Goal: Transaction & Acquisition: Purchase product/service

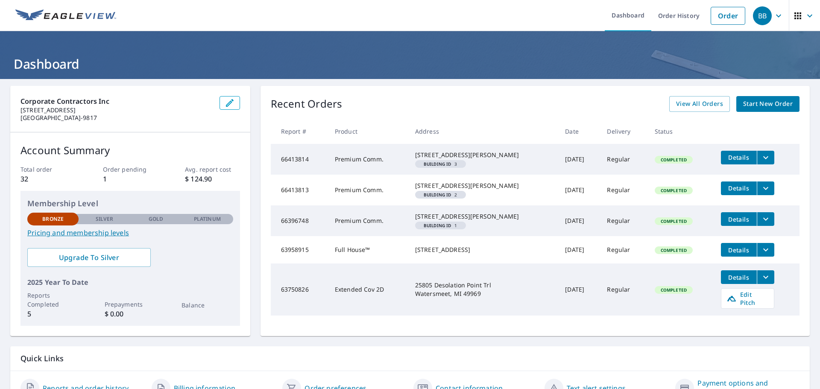
click at [758, 108] on span "Start New Order" at bounding box center [768, 104] width 50 height 11
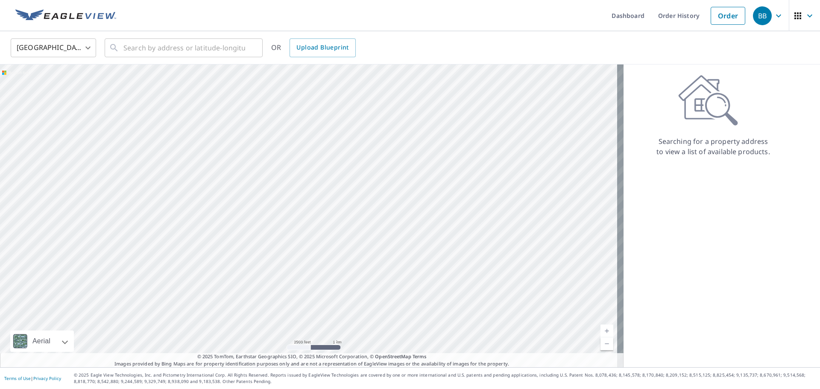
drag, startPoint x: 173, startPoint y: 149, endPoint x: 320, endPoint y: 198, distance: 155.0
click at [336, 216] on div at bounding box center [311, 215] width 623 height 303
drag, startPoint x: 300, startPoint y: 248, endPoint x: 336, endPoint y: 129, distance: 124.2
click at [336, 129] on div at bounding box center [311, 215] width 623 height 303
drag, startPoint x: 253, startPoint y: 307, endPoint x: 304, endPoint y: 232, distance: 91.5
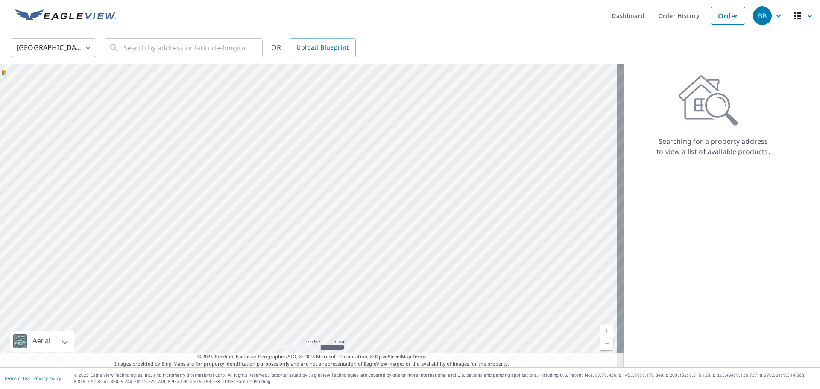
click at [304, 232] on div at bounding box center [311, 215] width 623 height 303
drag, startPoint x: 437, startPoint y: 137, endPoint x: 336, endPoint y: 241, distance: 144.9
click at [336, 241] on div at bounding box center [311, 215] width 623 height 303
click at [202, 49] on input "text" at bounding box center [184, 48] width 122 height 24
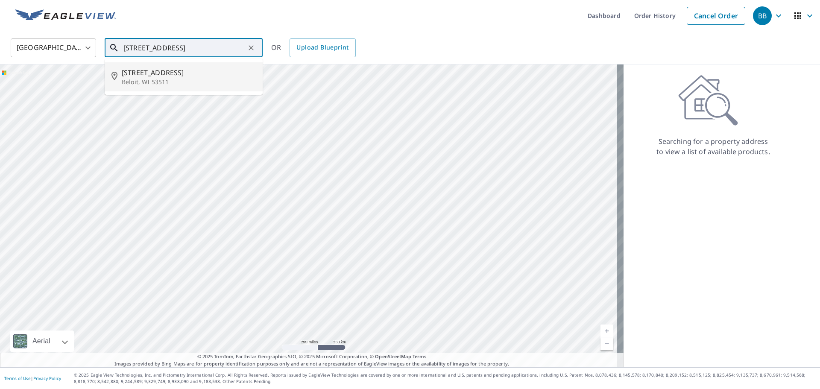
click at [161, 80] on p "Beloit, WI 53511" at bounding box center [189, 82] width 134 height 9
type input "[STREET_ADDRESS]"
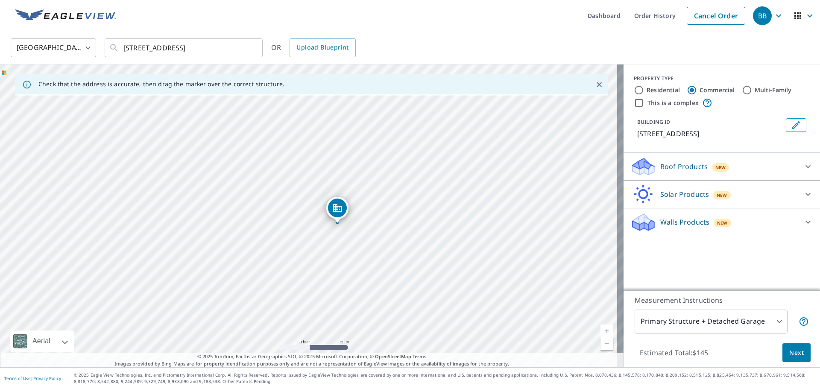
drag, startPoint x: 407, startPoint y: 221, endPoint x: 402, endPoint y: 239, distance: 18.9
click at [402, 239] on div "[STREET_ADDRESS]" at bounding box center [311, 215] width 623 height 303
click at [797, 166] on div at bounding box center [807, 166] width 20 height 20
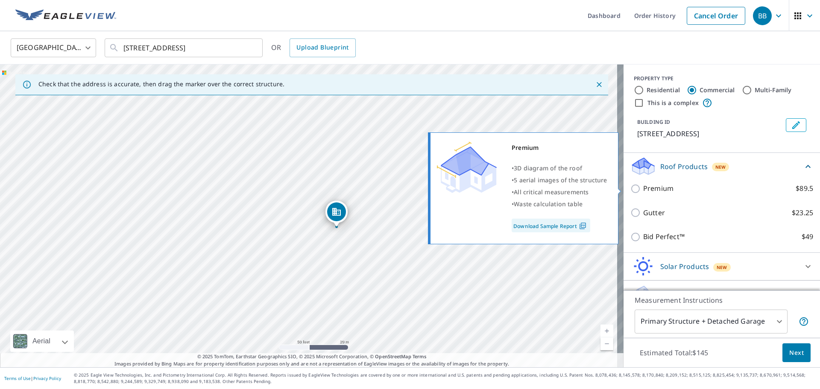
click at [630, 191] on input "Premium $89.5" at bounding box center [636, 189] width 13 height 10
checkbox input "true"
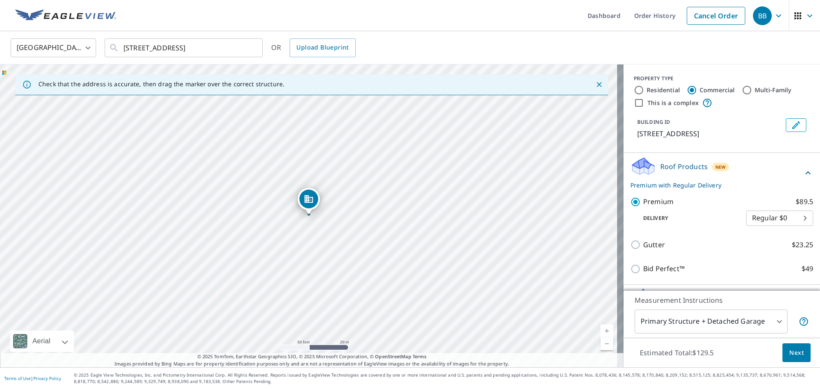
scroll to position [50, 0]
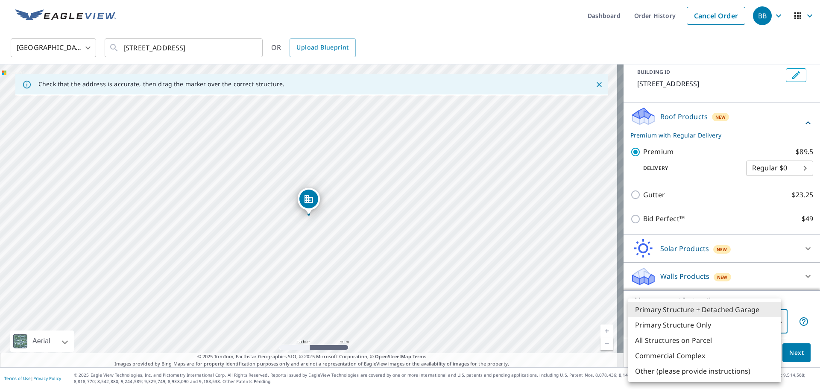
click at [768, 318] on body "BB BB Dashboard Order History Cancel Order BB [GEOGRAPHIC_DATA] [GEOGRAPHIC_DAT…" at bounding box center [410, 194] width 820 height 389
click at [703, 327] on li "Primary Structure Only" at bounding box center [704, 324] width 153 height 15
type input "2"
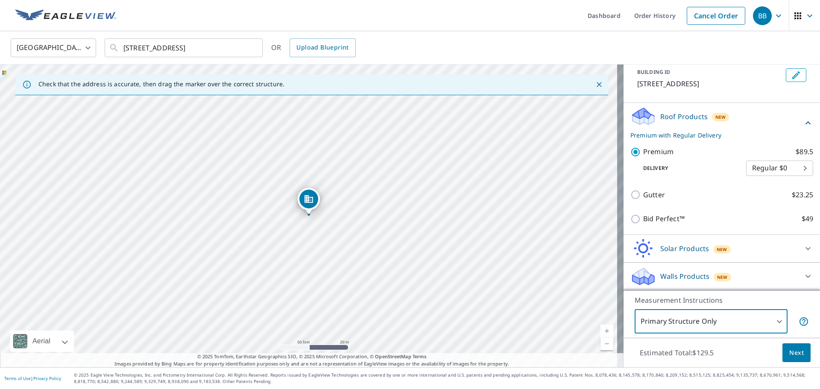
click at [803, 279] on icon at bounding box center [808, 276] width 10 height 10
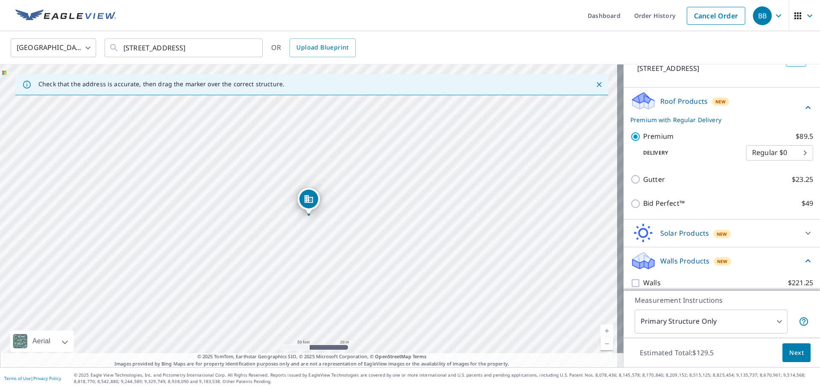
scroll to position [74, 0]
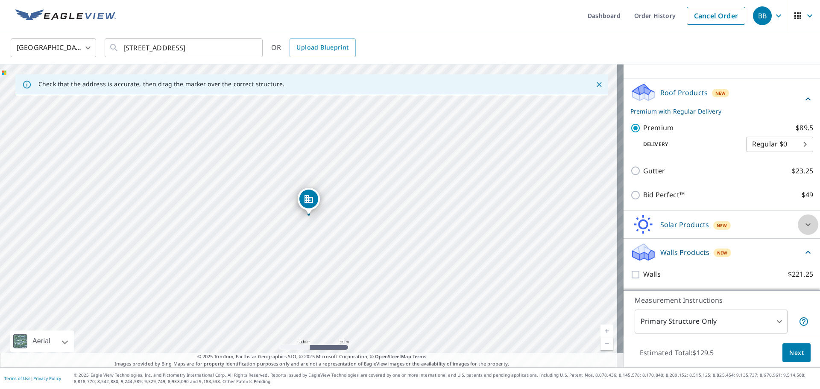
click at [803, 222] on icon at bounding box center [808, 224] width 10 height 10
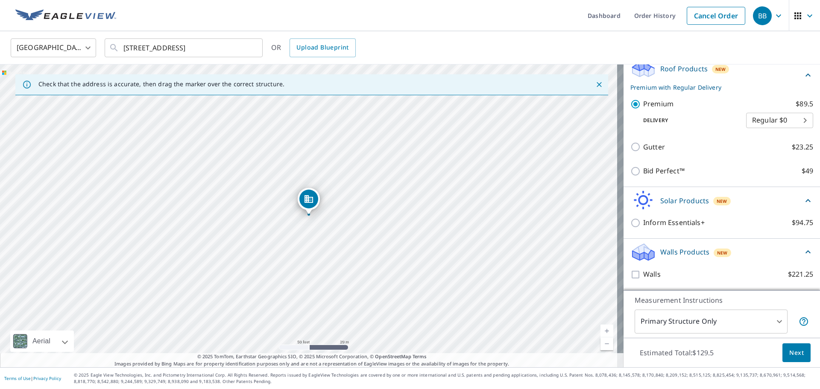
click at [803, 198] on icon at bounding box center [808, 201] width 10 height 10
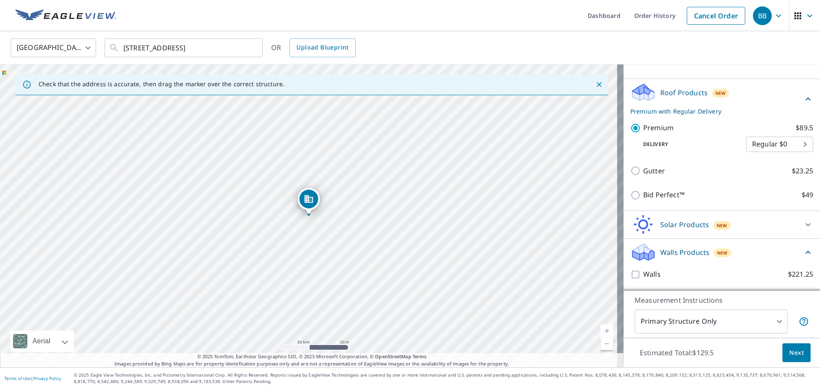
scroll to position [74, 0]
click at [803, 251] on icon at bounding box center [808, 252] width 10 height 10
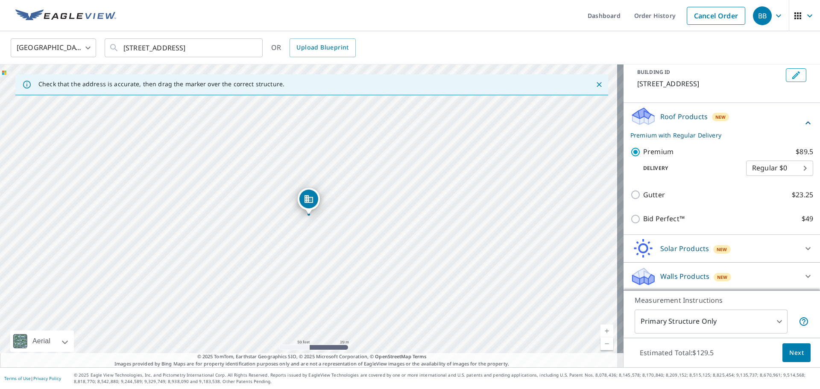
scroll to position [50, 0]
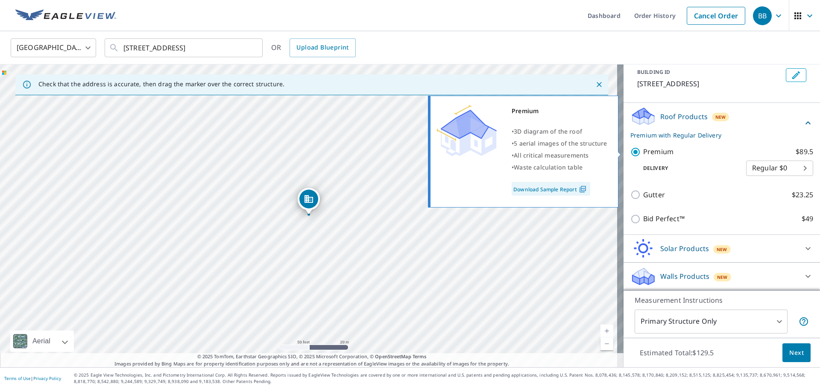
click at [630, 155] on input "Premium $89.5" at bounding box center [636, 152] width 13 height 10
checkbox input "false"
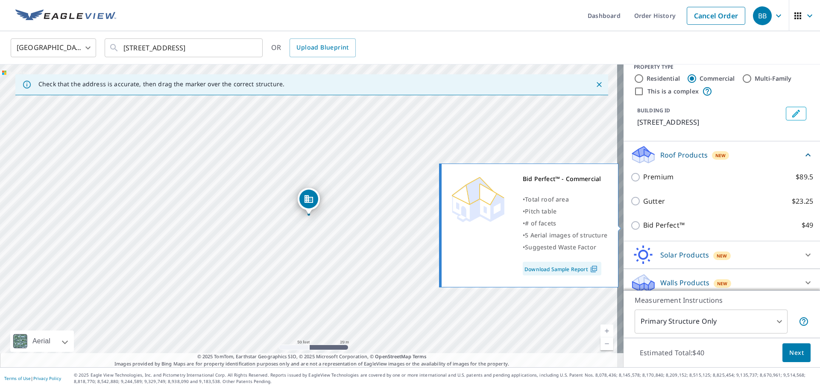
scroll to position [0, 0]
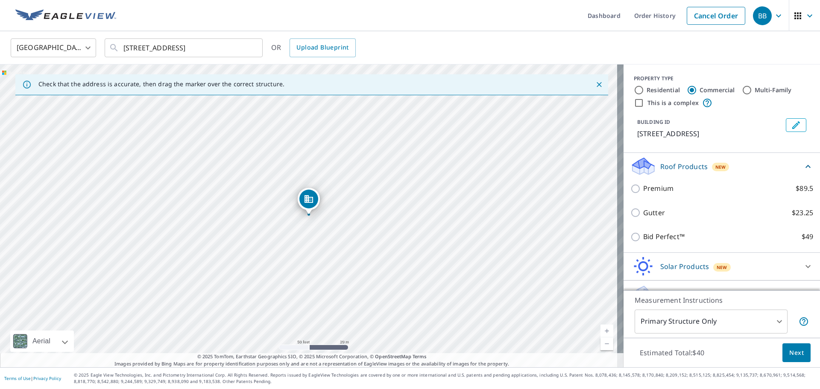
click at [634, 92] on input "Residential" at bounding box center [639, 90] width 10 height 10
radio input "true"
type input "1"
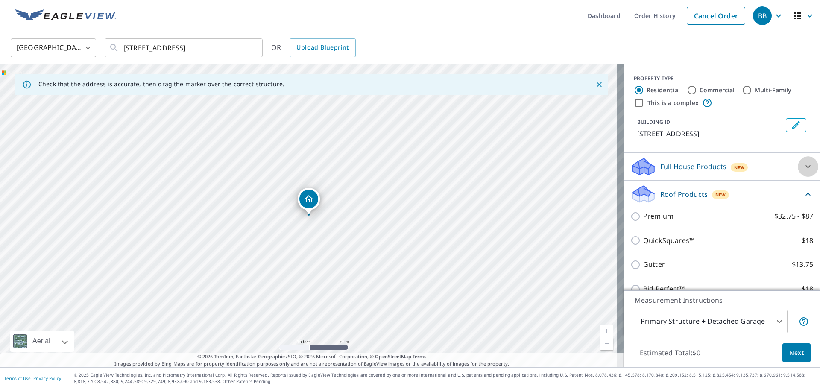
click at [803, 166] on icon at bounding box center [808, 166] width 10 height 10
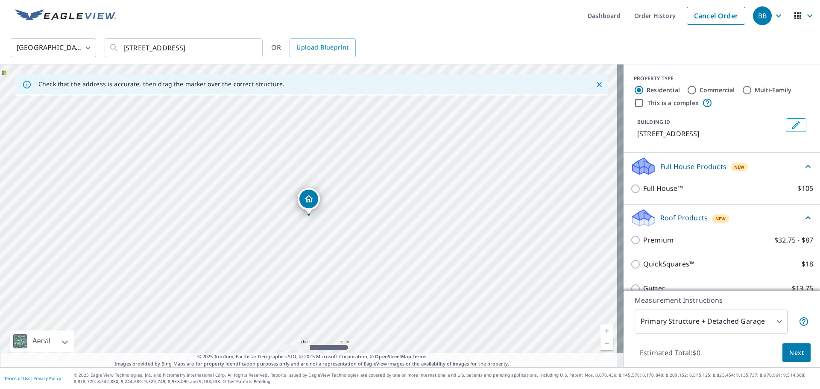
click at [803, 164] on icon at bounding box center [808, 166] width 10 height 10
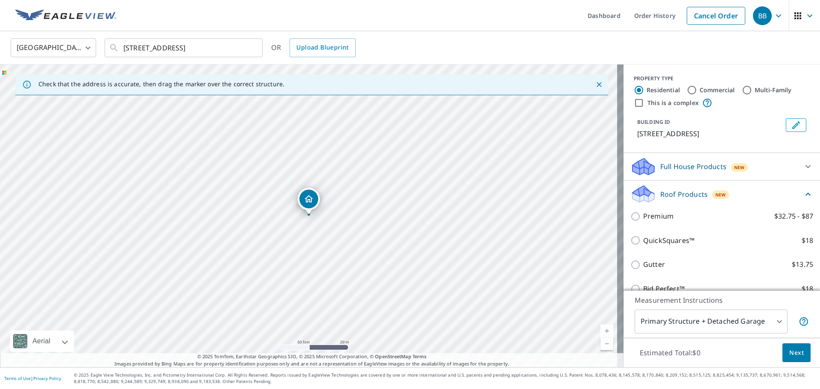
click at [686, 92] on input "Commercial" at bounding box center [691, 90] width 10 height 10
radio input "true"
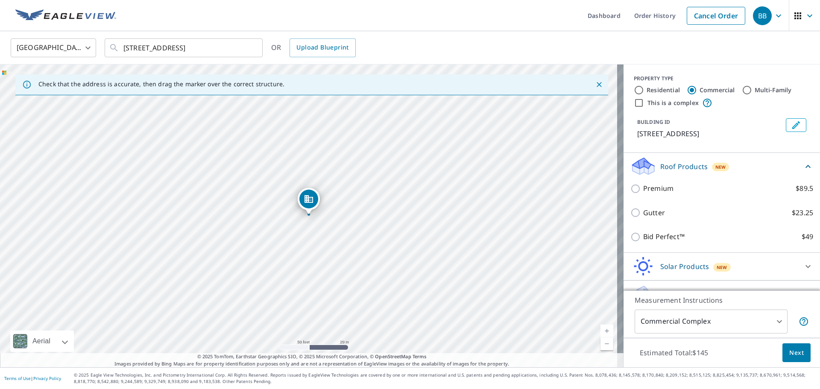
click at [765, 322] on body "BB BB Dashboard Order History Cancel Order BB [GEOGRAPHIC_DATA] [GEOGRAPHIC_DAT…" at bounding box center [410, 194] width 820 height 389
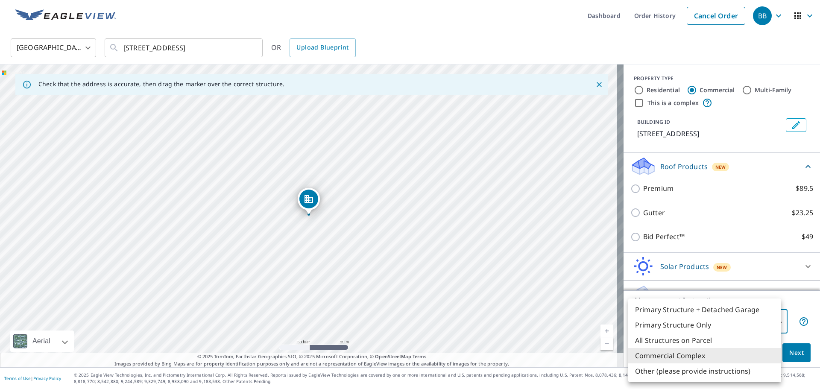
click at [704, 324] on li "Primary Structure Only" at bounding box center [704, 324] width 153 height 15
type input "2"
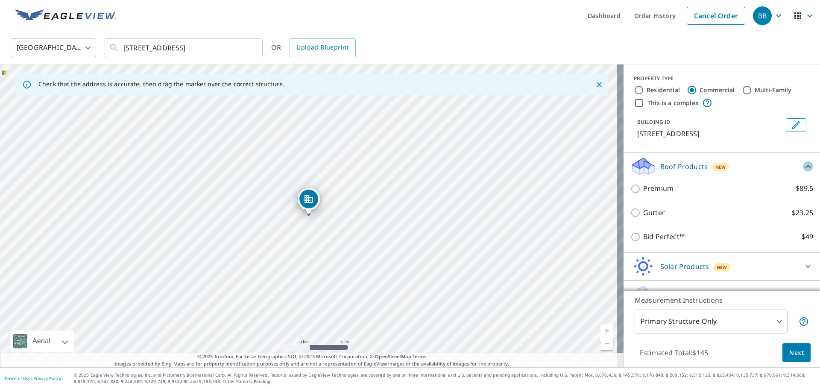
click at [805, 166] on icon at bounding box center [807, 166] width 5 height 3
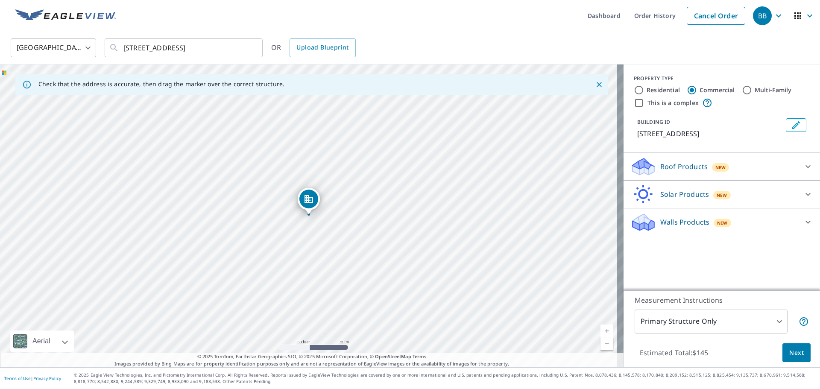
click at [803, 223] on icon at bounding box center [808, 222] width 10 height 10
click at [803, 191] on icon at bounding box center [808, 194] width 10 height 10
click at [803, 162] on icon at bounding box center [808, 166] width 10 height 10
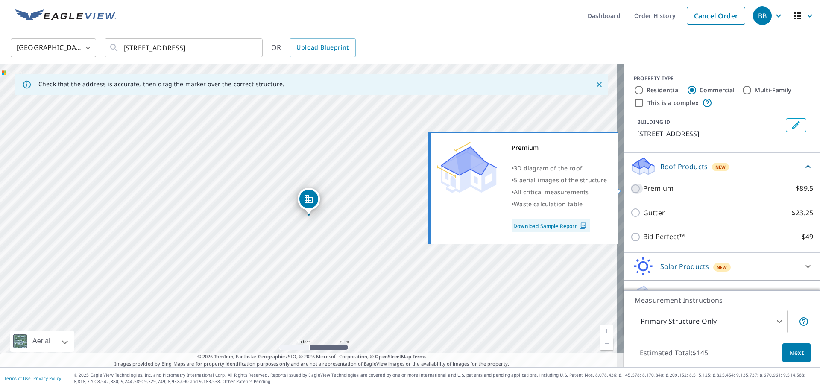
click at [631, 187] on input "Premium $89.5" at bounding box center [636, 189] width 13 height 10
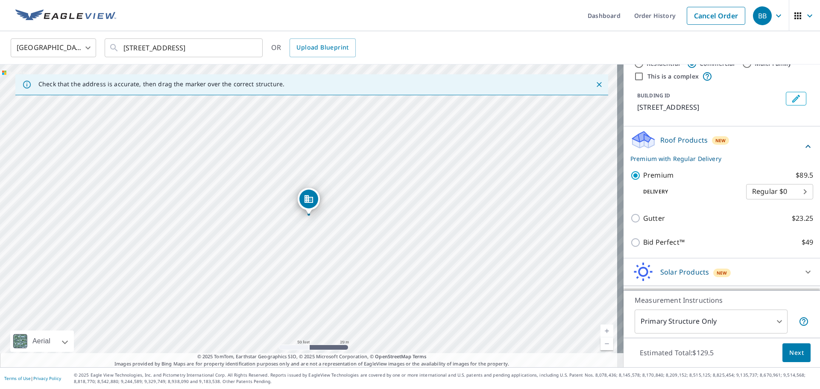
scroll to position [50, 0]
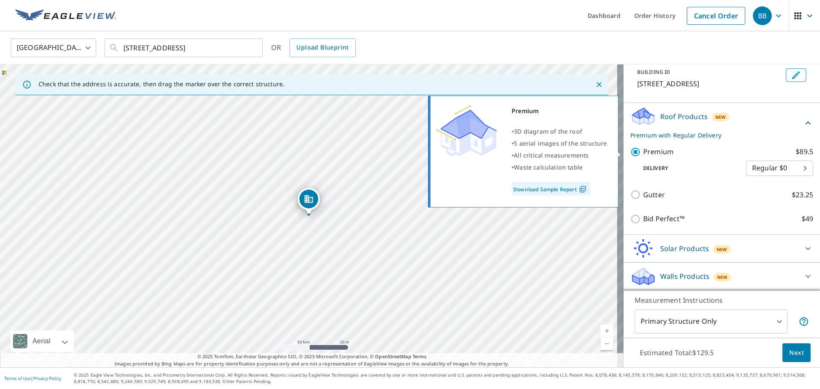
click at [632, 153] on input "Premium $89.5" at bounding box center [636, 152] width 13 height 10
checkbox input "false"
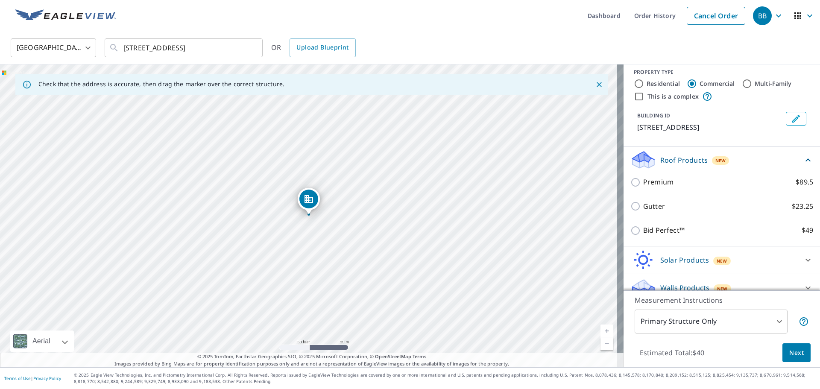
scroll to position [0, 0]
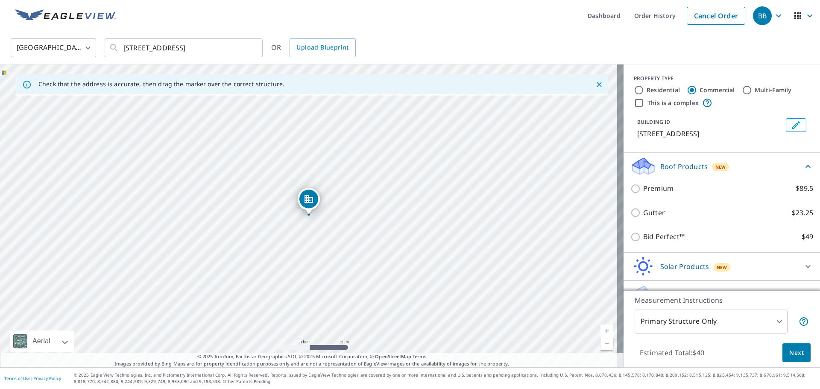
click at [699, 167] on p "Roof Products" at bounding box center [683, 166] width 47 height 10
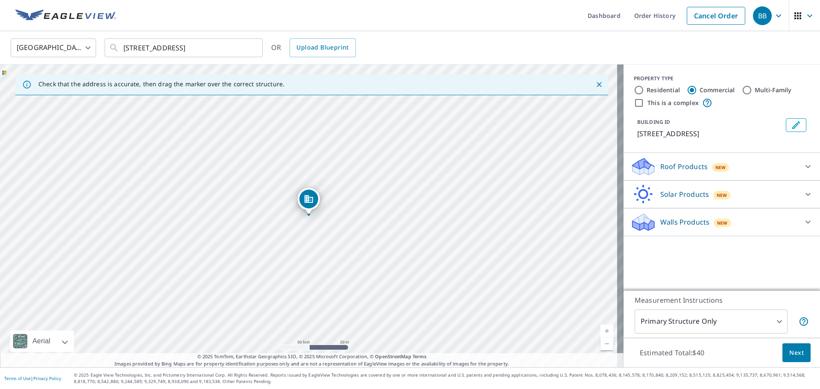
click at [699, 167] on p "Roof Products" at bounding box center [683, 166] width 47 height 10
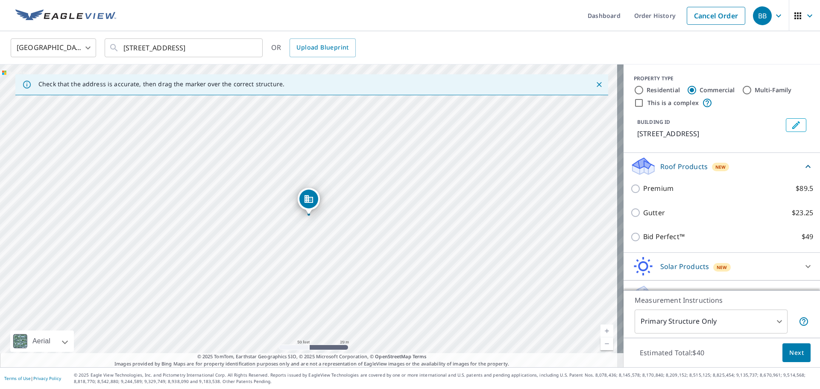
click at [686, 88] on input "Commercial" at bounding box center [691, 90] width 10 height 10
click at [742, 92] on input "Multi-Family" at bounding box center [747, 90] width 10 height 10
radio input "true"
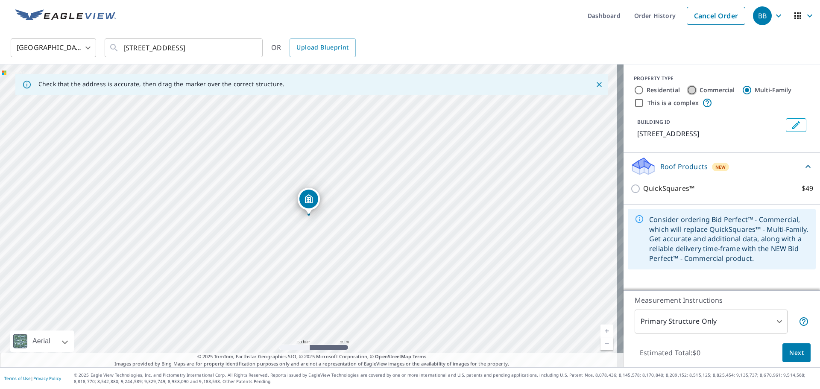
click at [686, 89] on input "Commercial" at bounding box center [691, 90] width 10 height 10
radio input "true"
type input "4"
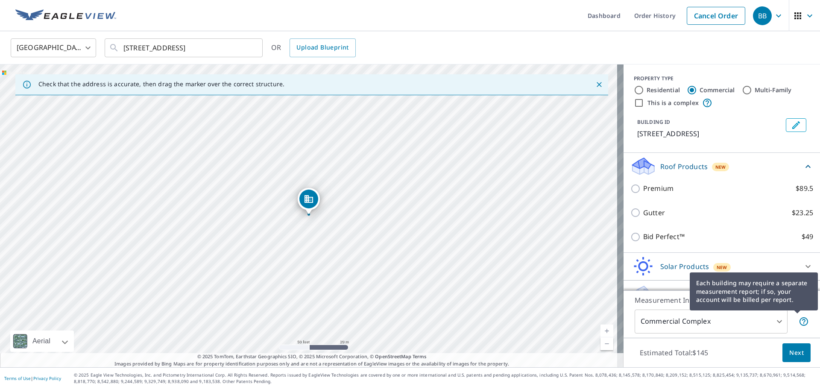
click at [798, 324] on icon at bounding box center [803, 321] width 10 height 10
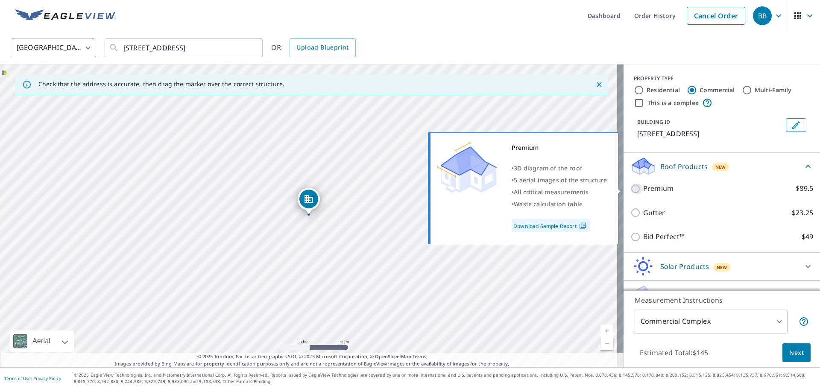
click at [630, 190] on input "Premium $89.5" at bounding box center [636, 189] width 13 height 10
checkbox input "true"
